Goal: Book appointment/travel/reservation

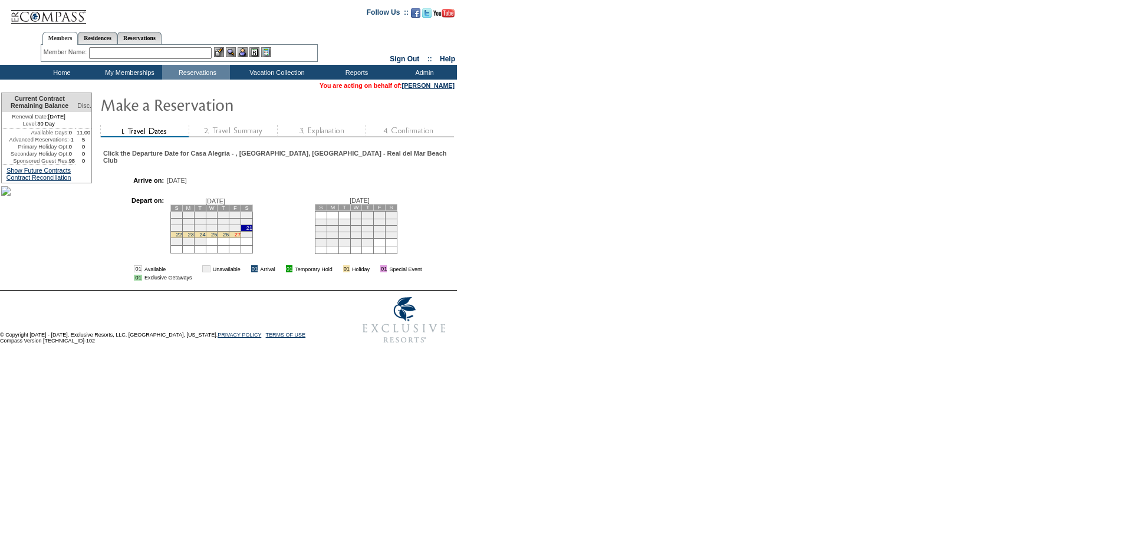
click at [240, 233] on link "27" at bounding box center [238, 235] width 6 height 6
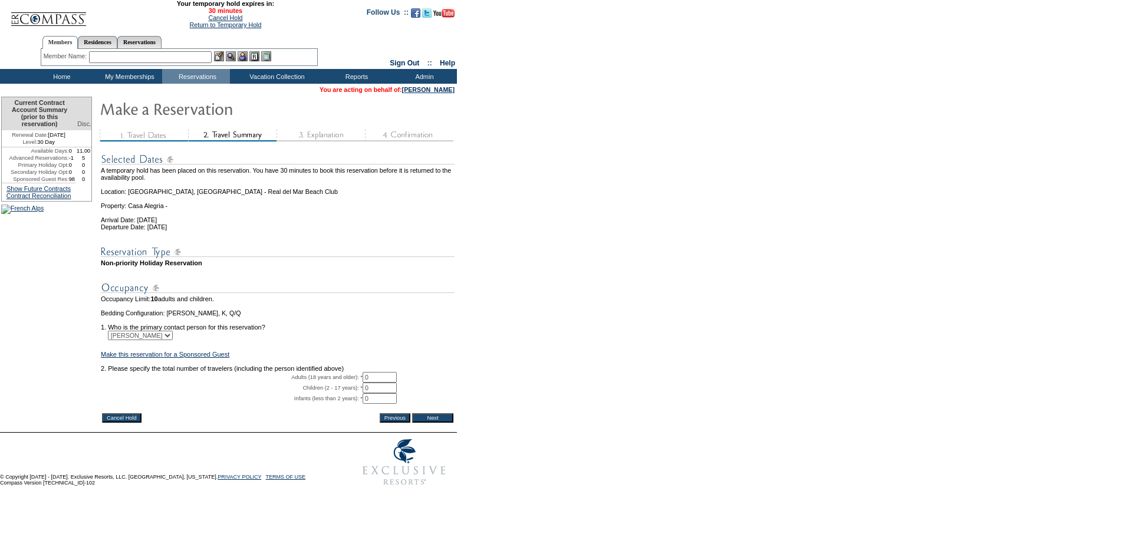
click at [371, 383] on input "0" at bounding box center [380, 377] width 34 height 11
click at [372, 383] on input "0" at bounding box center [380, 377] width 34 height 11
type input "4"
click at [378, 393] on input "0" at bounding box center [380, 388] width 34 height 11
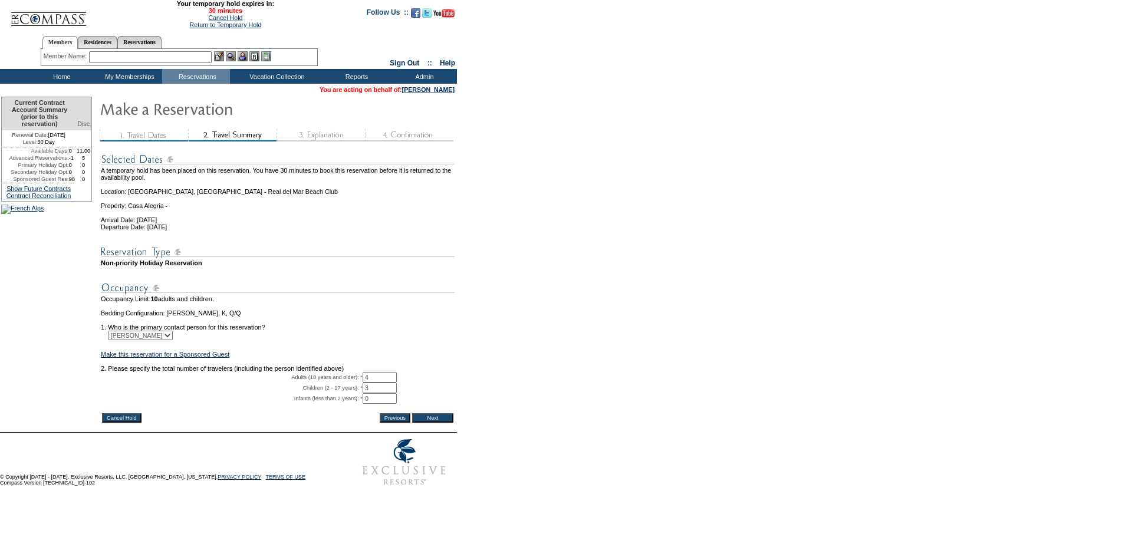
type input "3"
click at [428, 423] on input "Next" at bounding box center [432, 417] width 41 height 9
